Goal: Navigation & Orientation: Go to known website

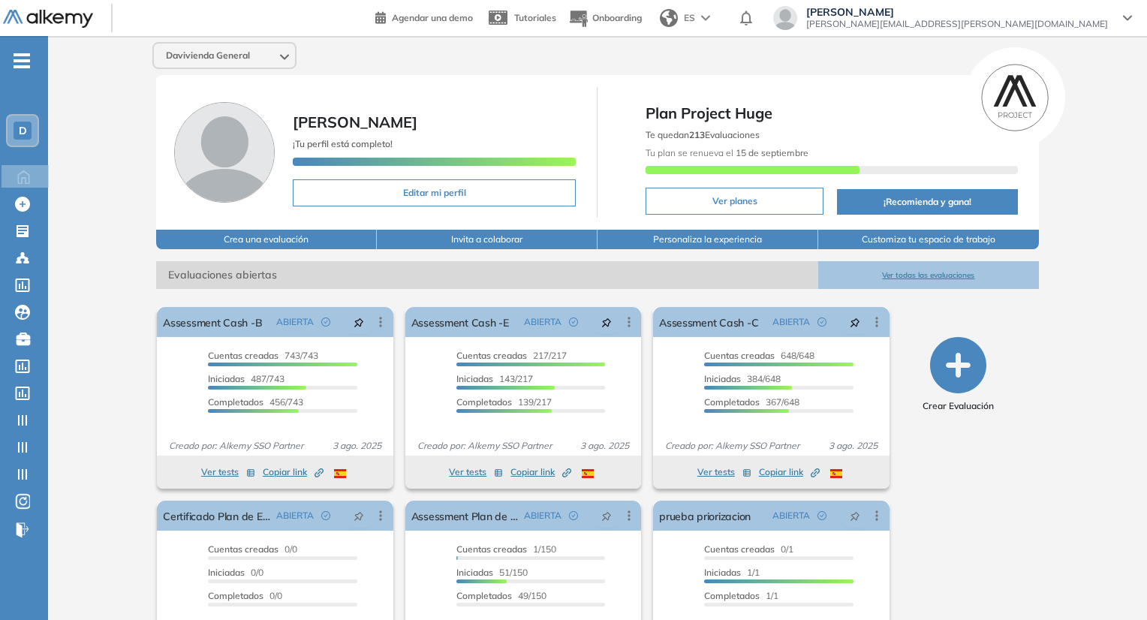
click at [1108, 22] on div "[PERSON_NAME] Ojeda [EMAIL_ADDRESS][PERSON_NAME][DOMAIN_NAME]" at bounding box center [957, 18] width 320 height 24
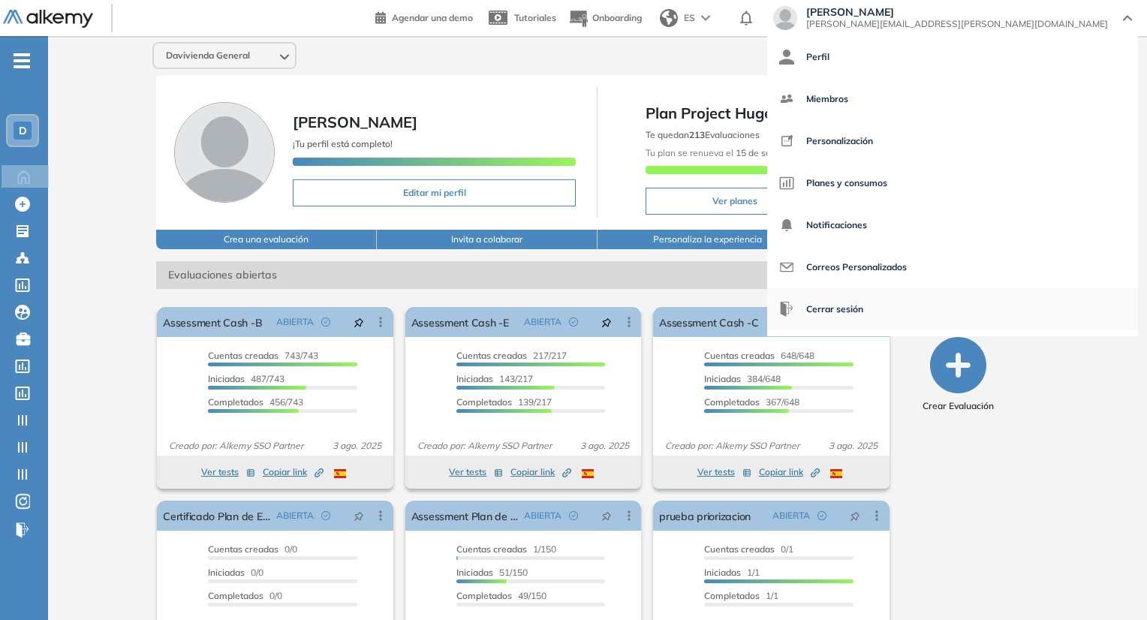
click at [863, 311] on span "Cerrar sesión" at bounding box center [834, 309] width 57 height 36
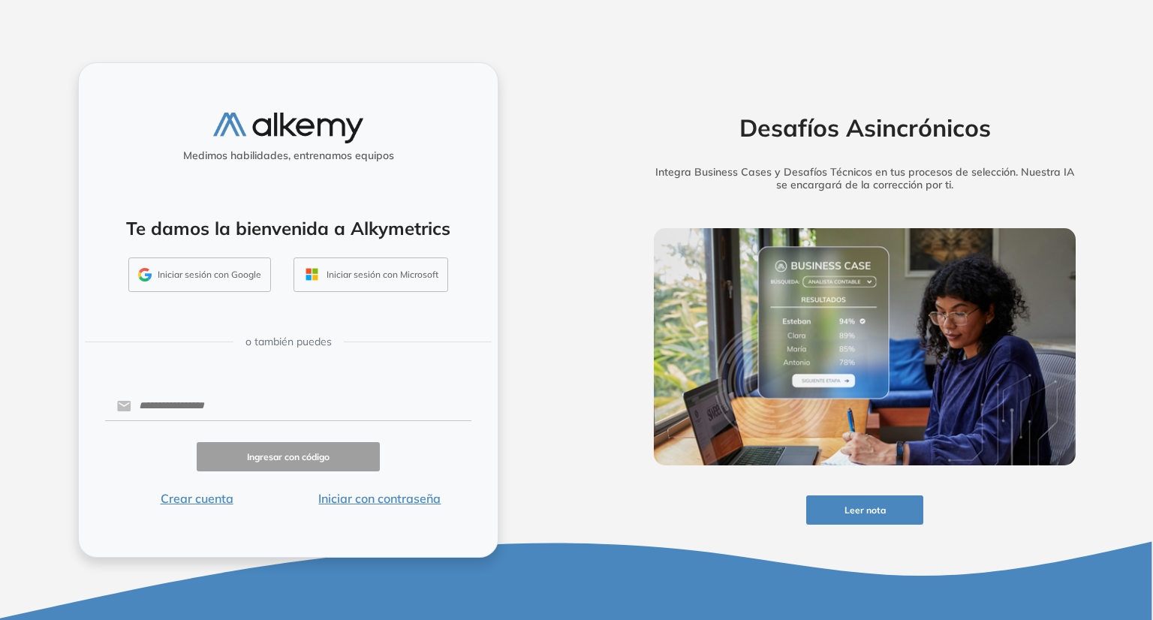
click at [252, 271] on button "Iniciar sesión con Google" at bounding box center [199, 274] width 143 height 35
